Goal: Navigation & Orientation: Find specific page/section

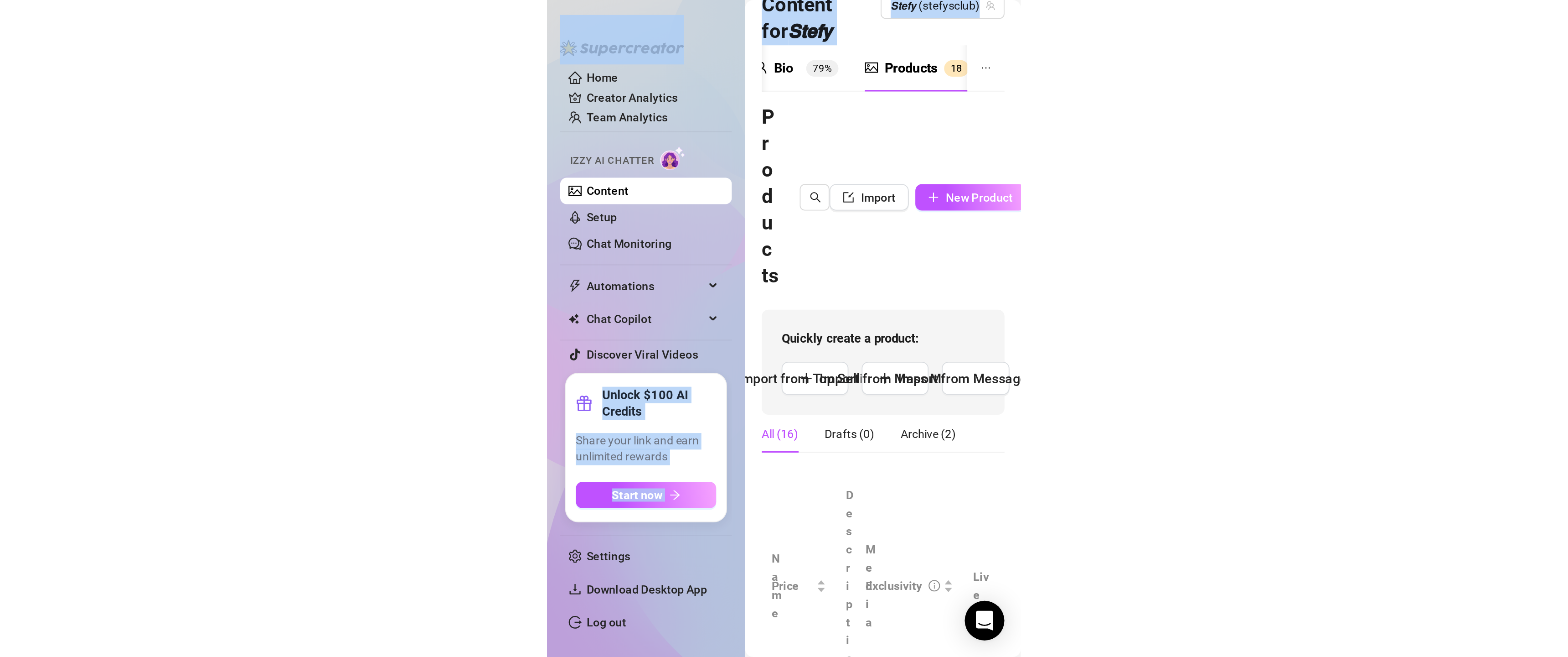
scroll to position [25, 53]
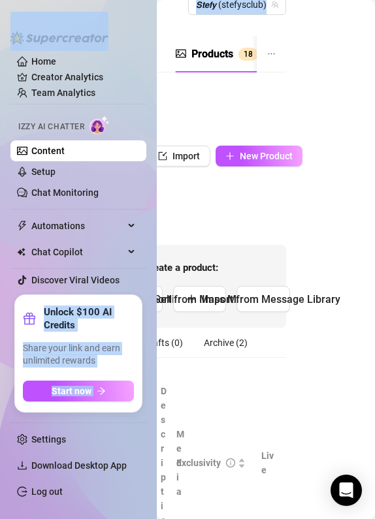
drag, startPoint x: 372, startPoint y: 9, endPoint x: 845, endPoint y: 22, distance: 473.2
click at [375, 22] on html "Home Creator Analytics Team Analytics Izzy AI Chatter Content Setup Chat Monito…" at bounding box center [187, 259] width 375 height 519
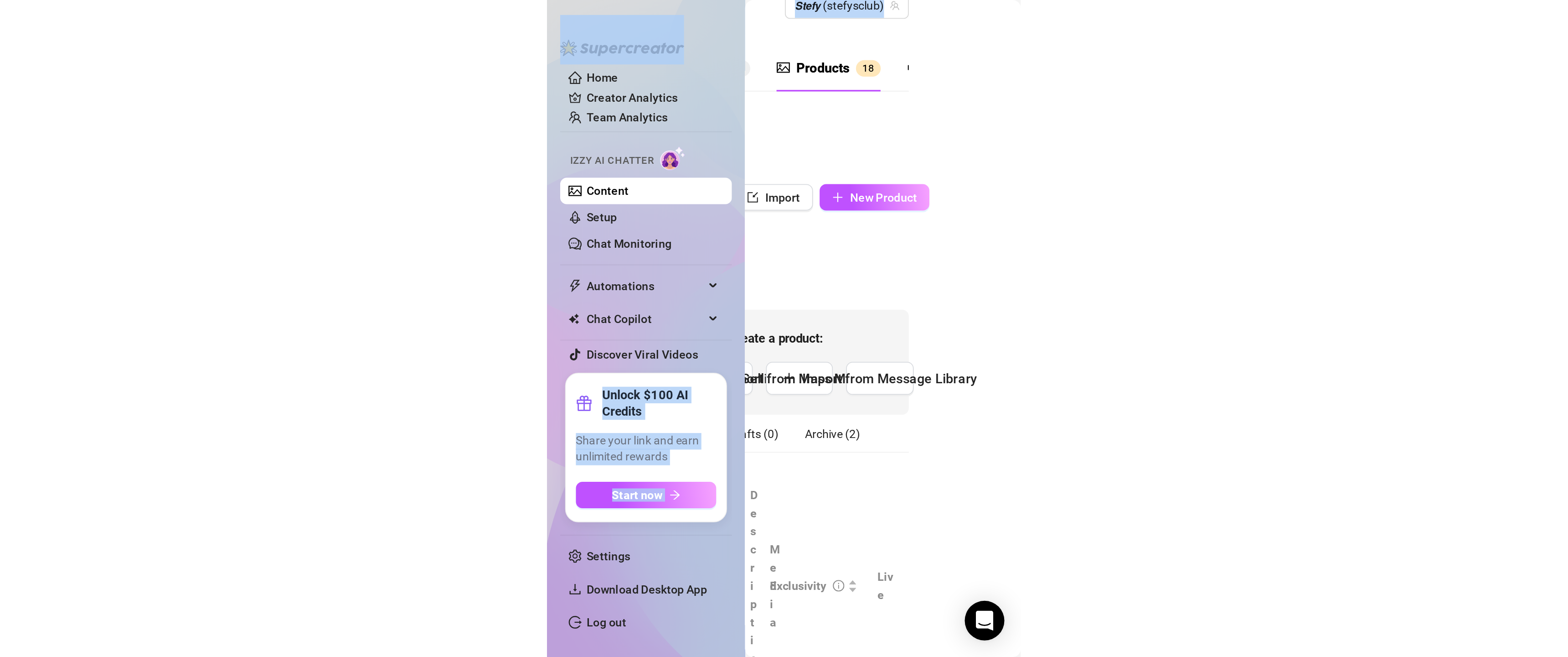
scroll to position [0, 0]
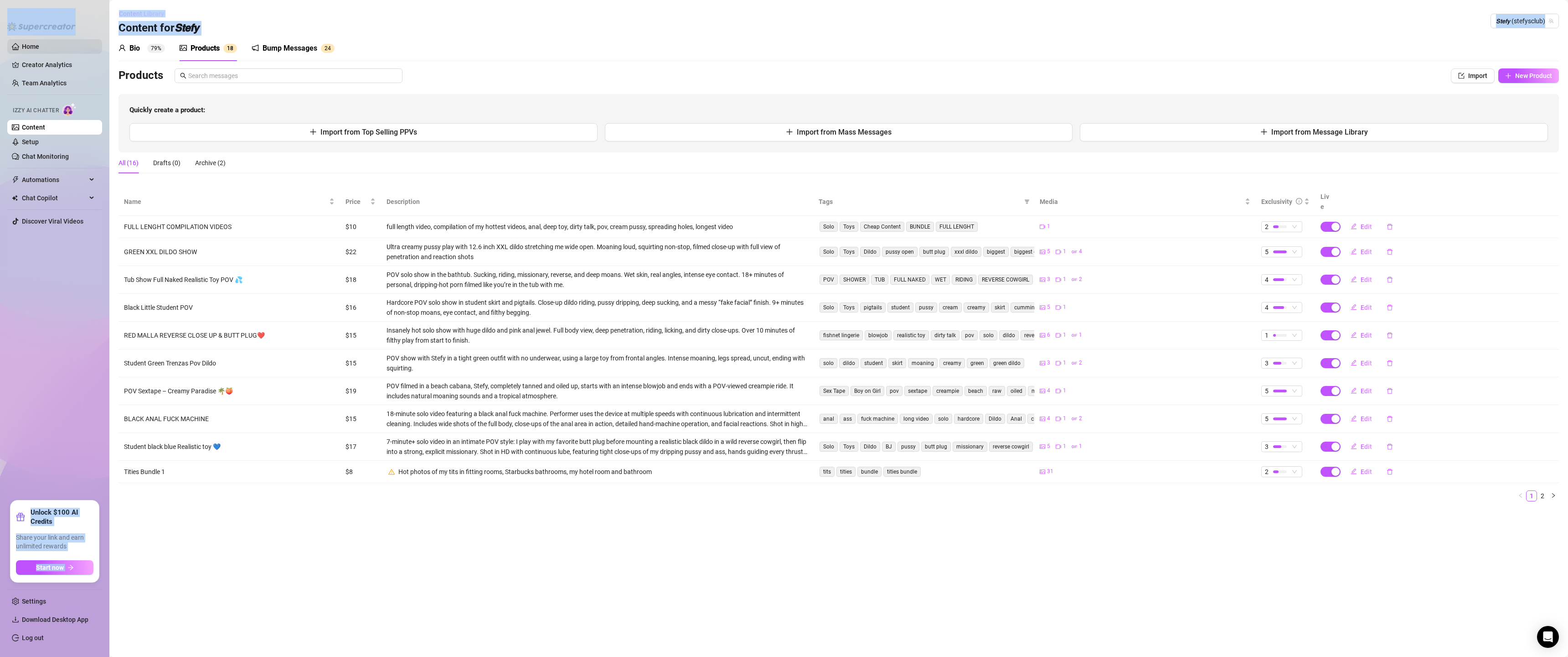
click at [39, 50] on link "Home" at bounding box center [30, 46] width 17 height 7
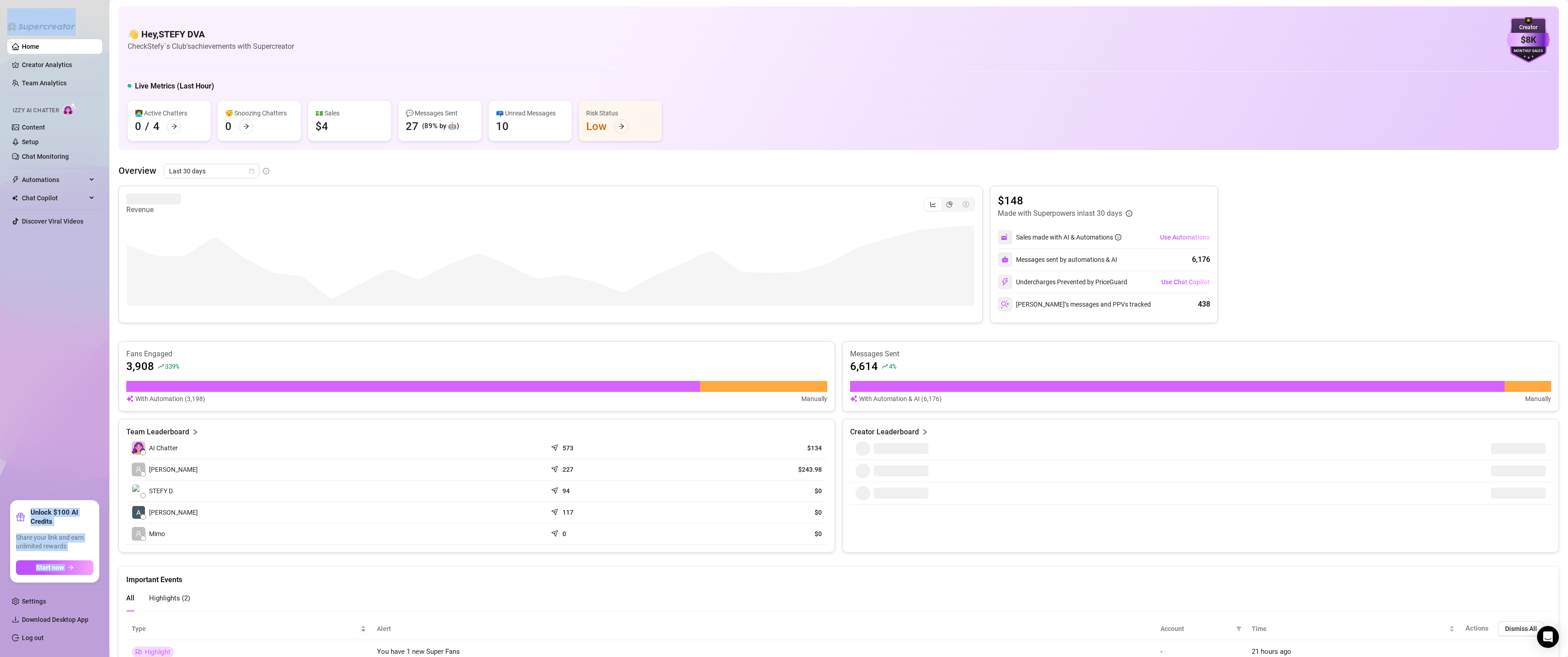
click at [24, 47] on link "Home" at bounding box center [30, 46] width 17 height 7
click at [39, 49] on link "Home" at bounding box center [30, 46] width 17 height 7
click at [50, 66] on link "Creator Analytics" at bounding box center [58, 64] width 73 height 15
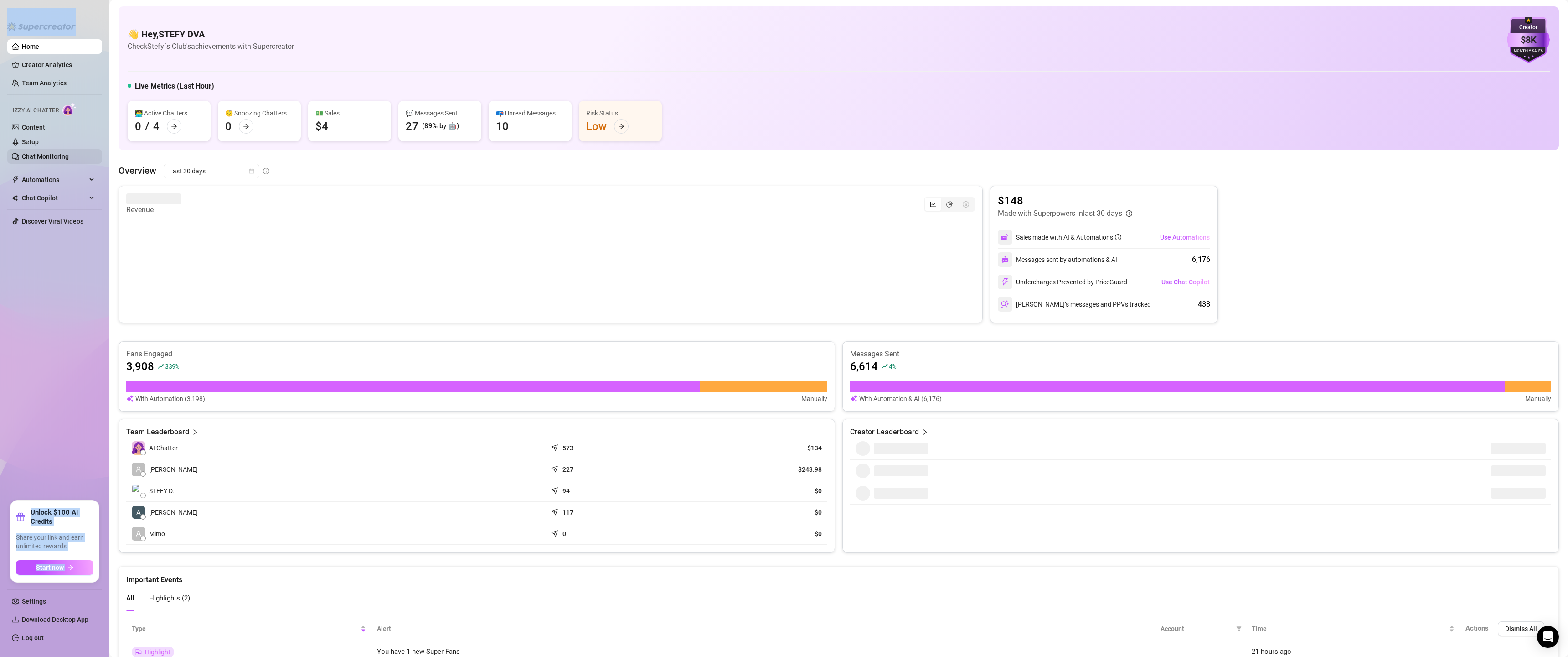
click at [45, 160] on link "Chat Monitoring" at bounding box center [45, 157] width 47 height 7
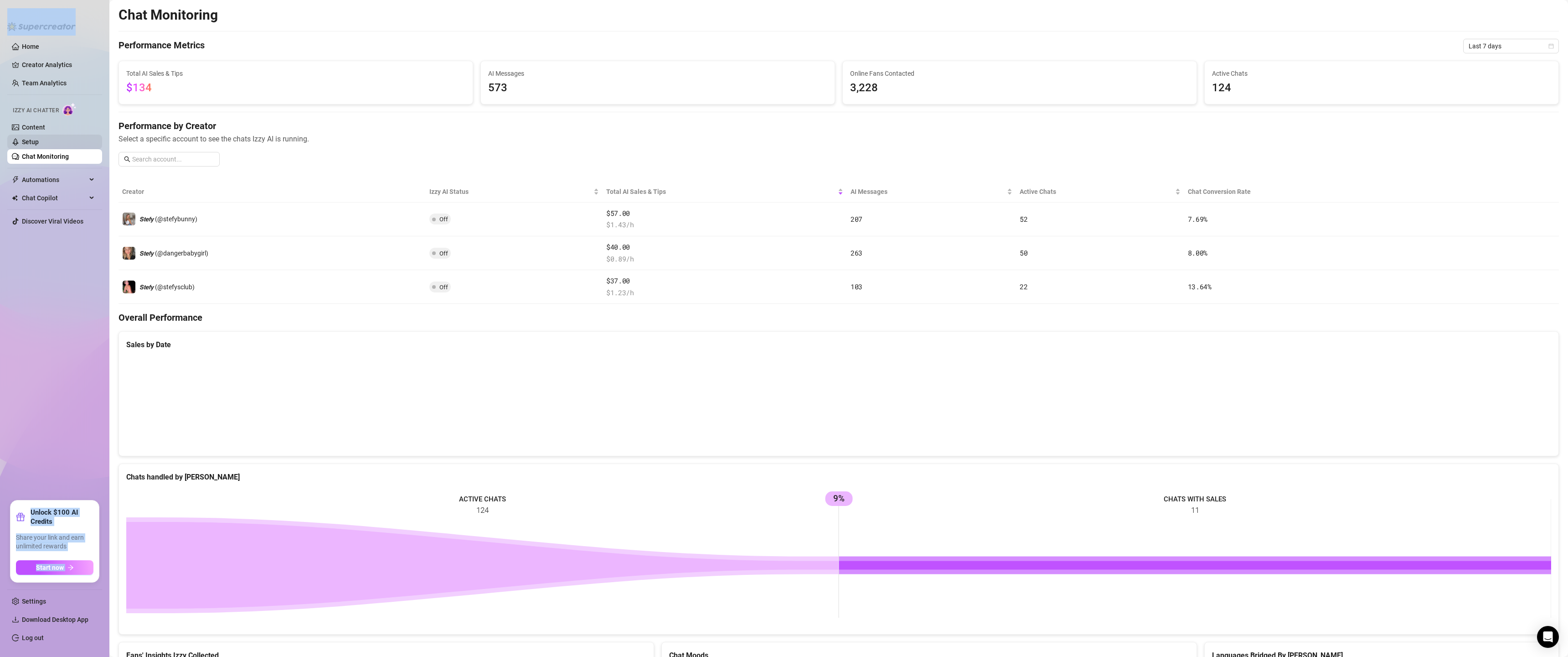
click at [38, 144] on link "Setup" at bounding box center [30, 142] width 17 height 7
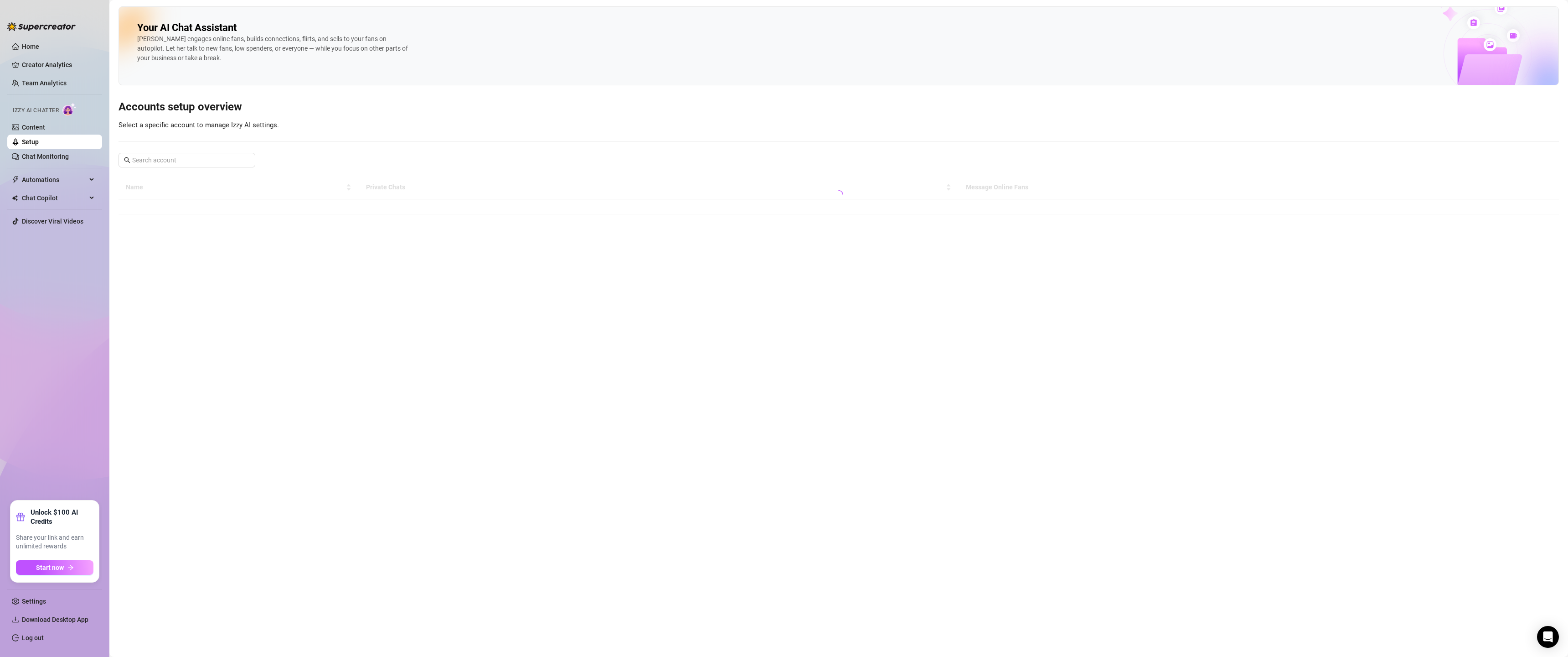
click at [40, 16] on div at bounding box center [41, 22] width 68 height 27
click at [40, 22] on div at bounding box center [41, 22] width 68 height 27
click at [28, 43] on link "Home" at bounding box center [30, 46] width 17 height 7
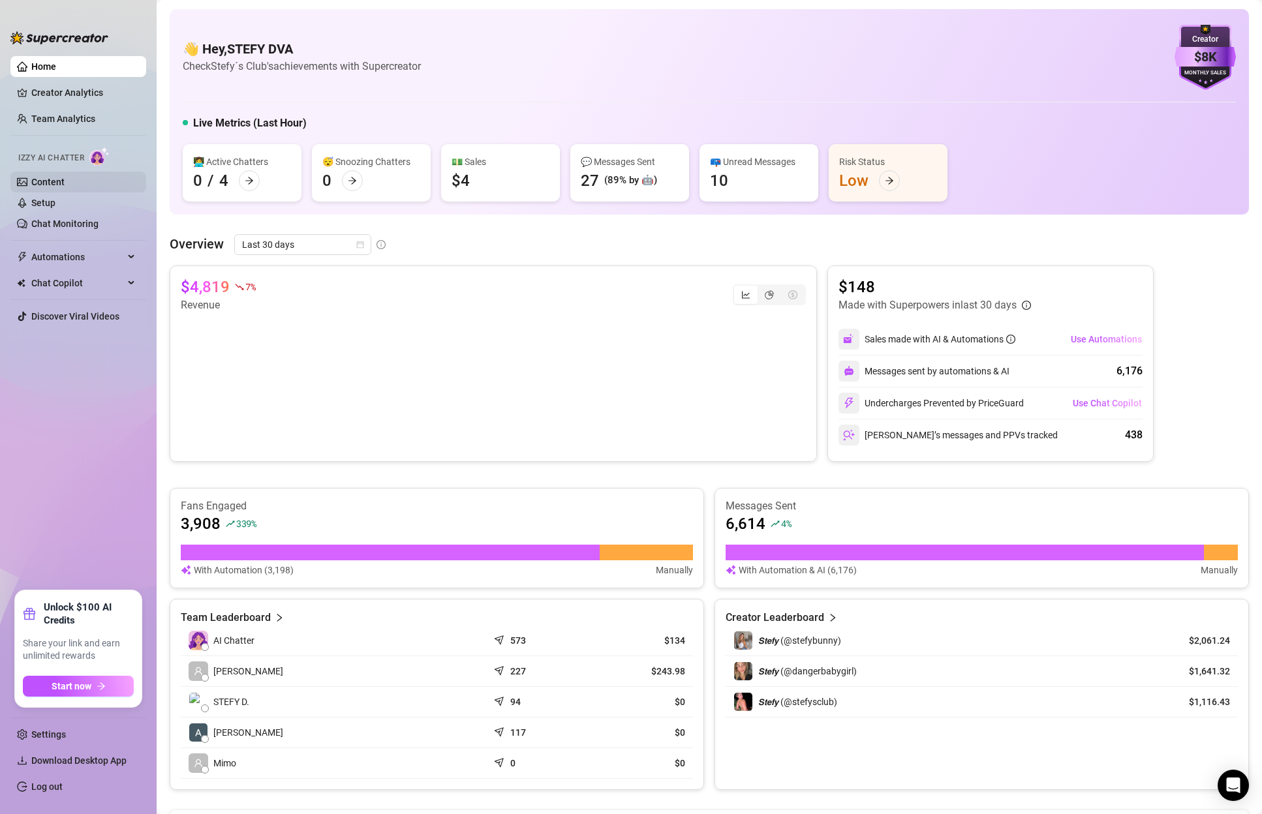
click at [31, 179] on link "Content" at bounding box center [47, 182] width 33 height 10
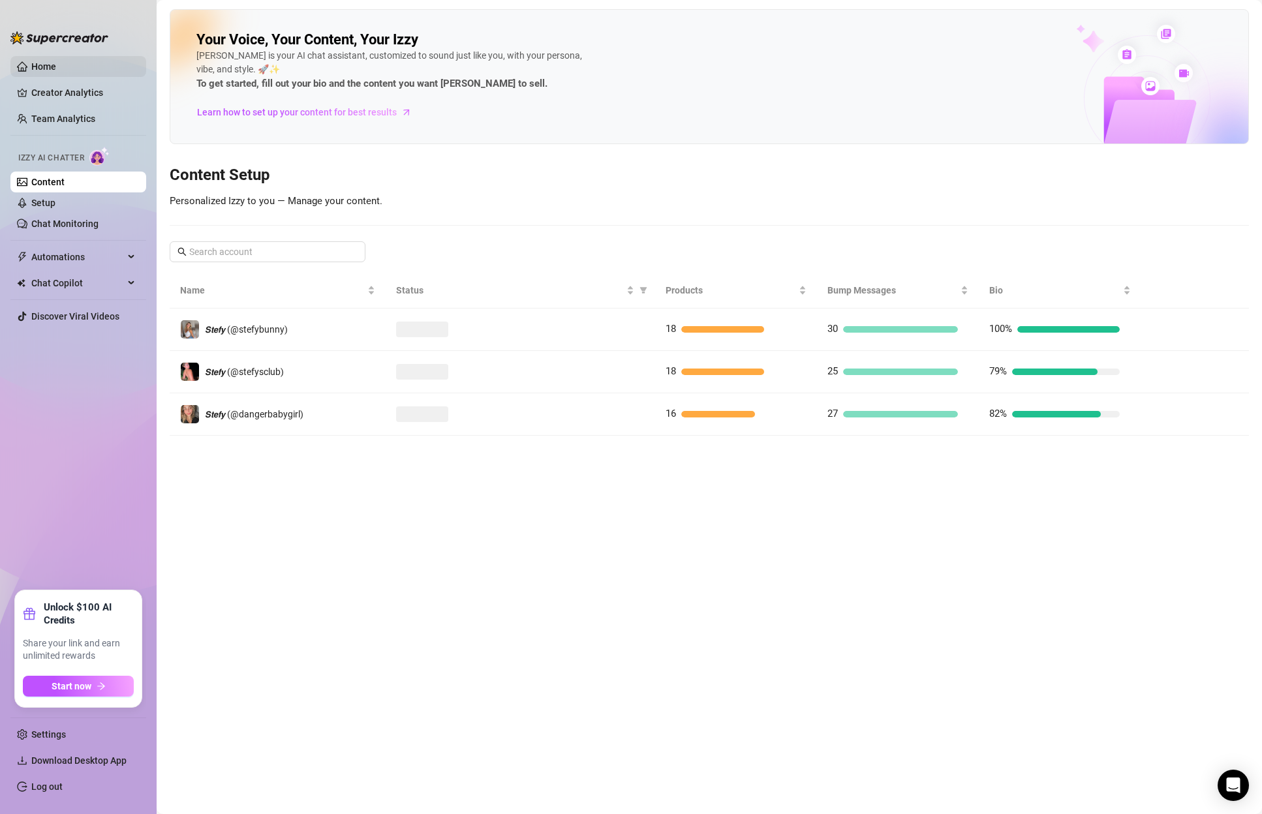
click at [56, 67] on link "Home" at bounding box center [43, 66] width 25 height 10
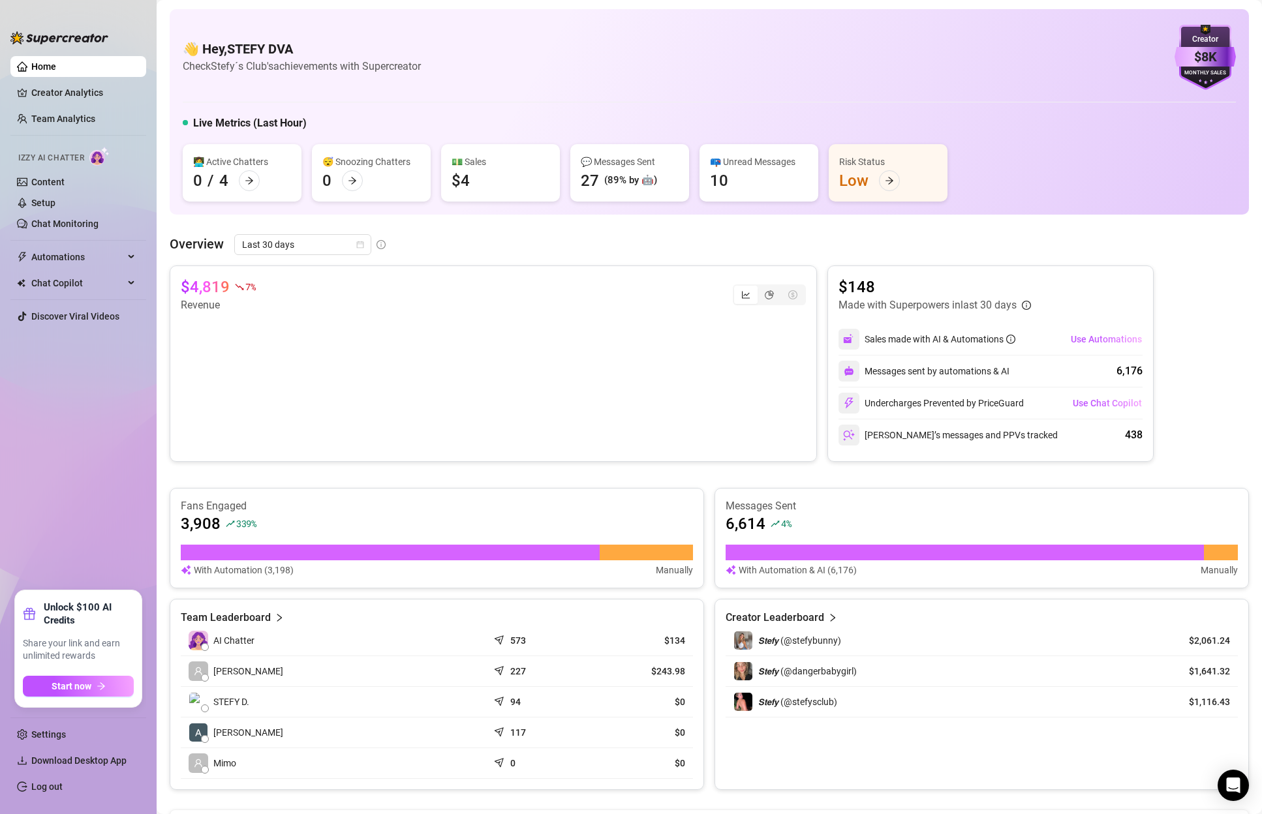
click at [56, 72] on link "Home" at bounding box center [43, 66] width 25 height 10
click at [66, 518] on link "Settings" at bounding box center [48, 734] width 35 height 10
